Goal: Task Accomplishment & Management: Manage account settings

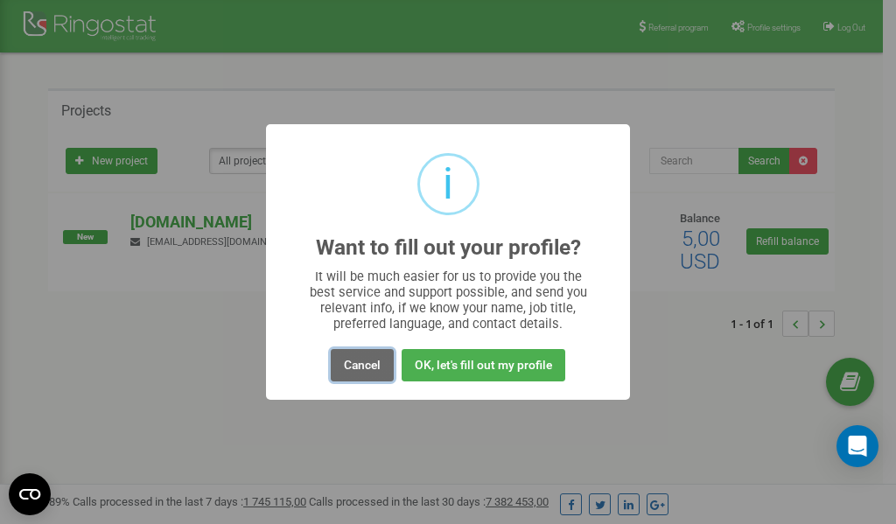
click at [364, 364] on button "Cancel" at bounding box center [362, 365] width 63 height 32
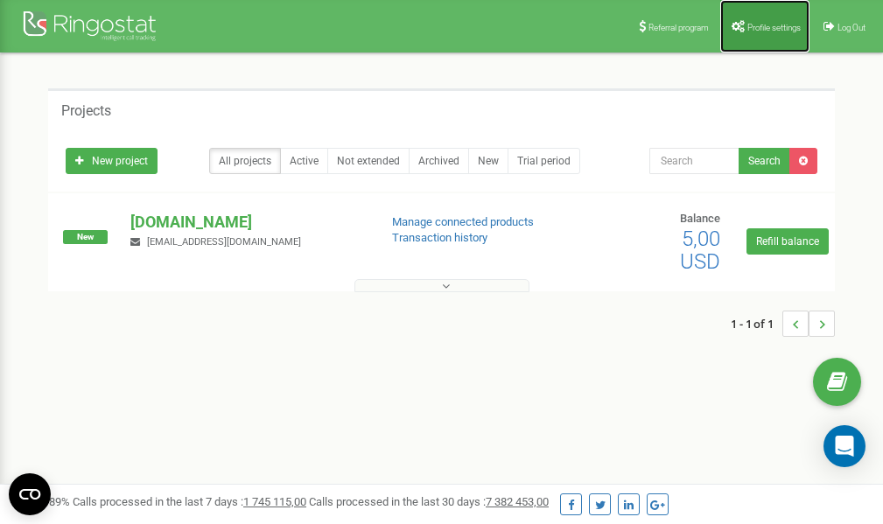
click at [765, 30] on span "Profile settings" at bounding box center [773, 28] width 53 height 10
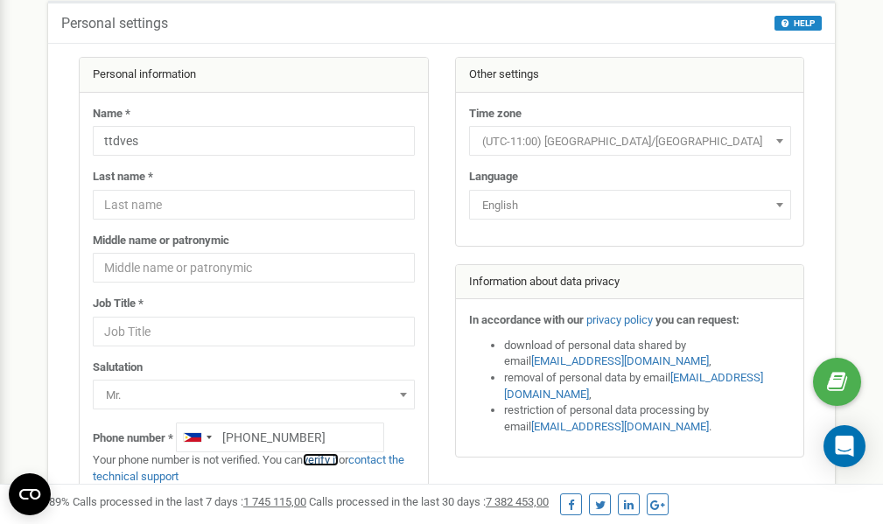
click at [327, 459] on link "verify it" at bounding box center [321, 459] width 36 height 13
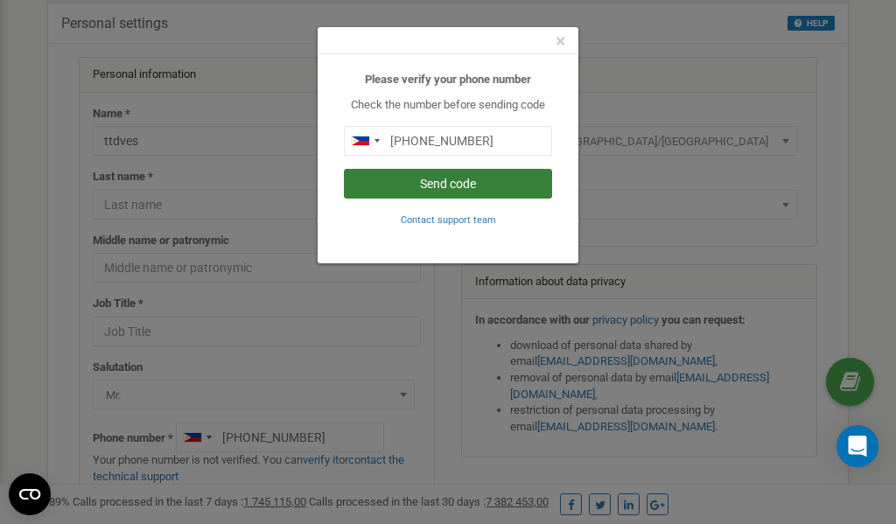
click at [430, 185] on button "Send code" at bounding box center [448, 184] width 208 height 30
